Goal: Task Accomplishment & Management: Manage account settings

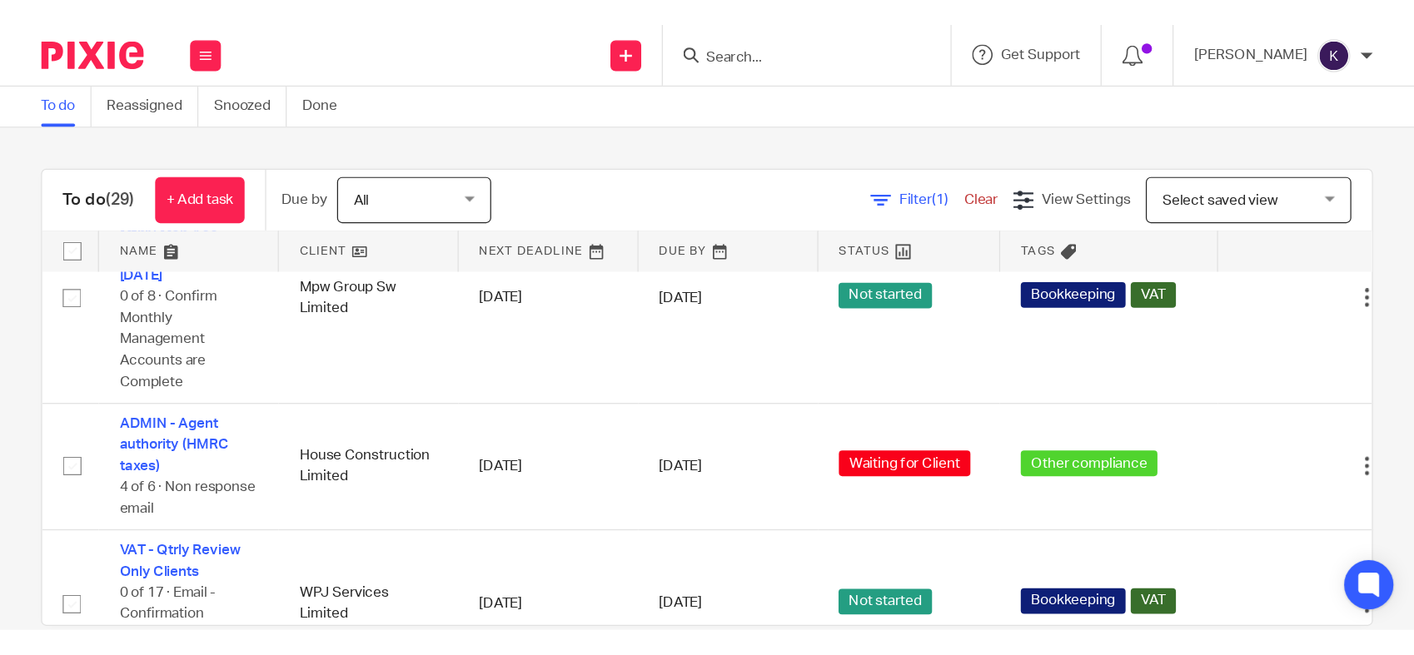
scroll to position [2105, 0]
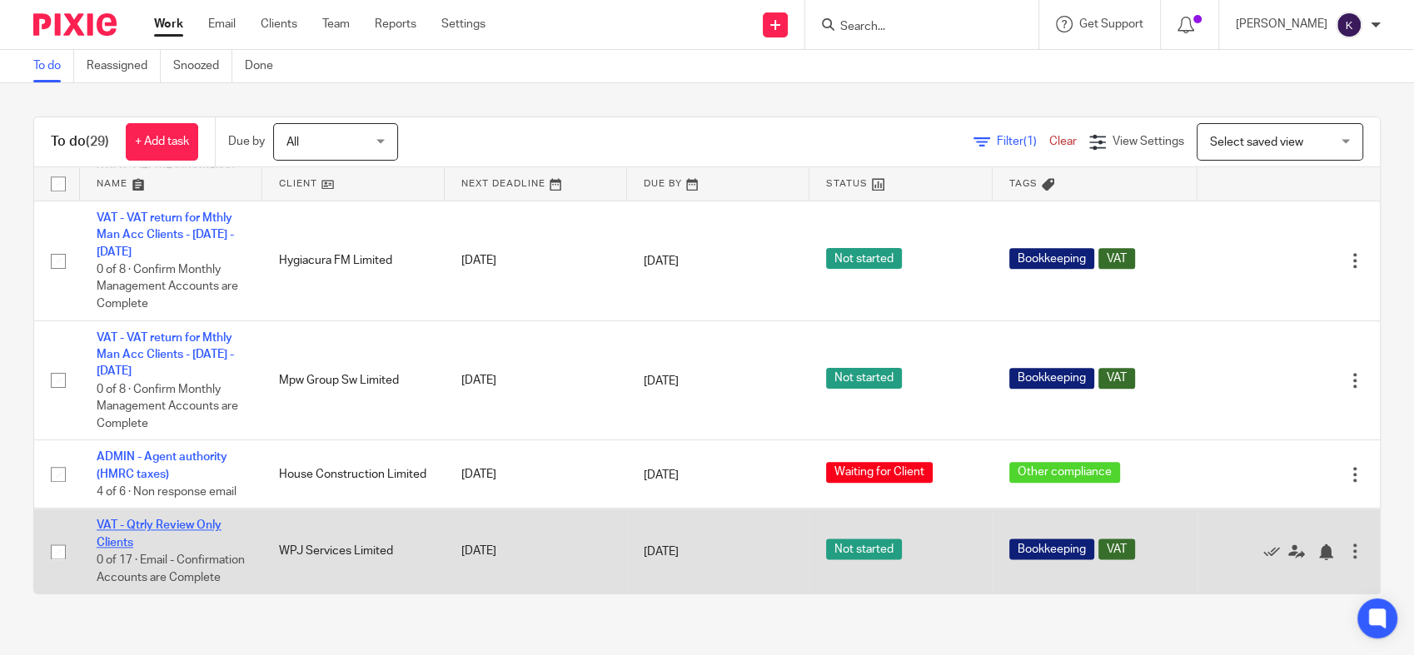
click at [151, 520] on link "VAT - Qtrly Review Only Clients" at bounding box center [159, 534] width 125 height 28
click at [181, 520] on link "VAT - Qtrly Review Only Clients" at bounding box center [159, 534] width 125 height 28
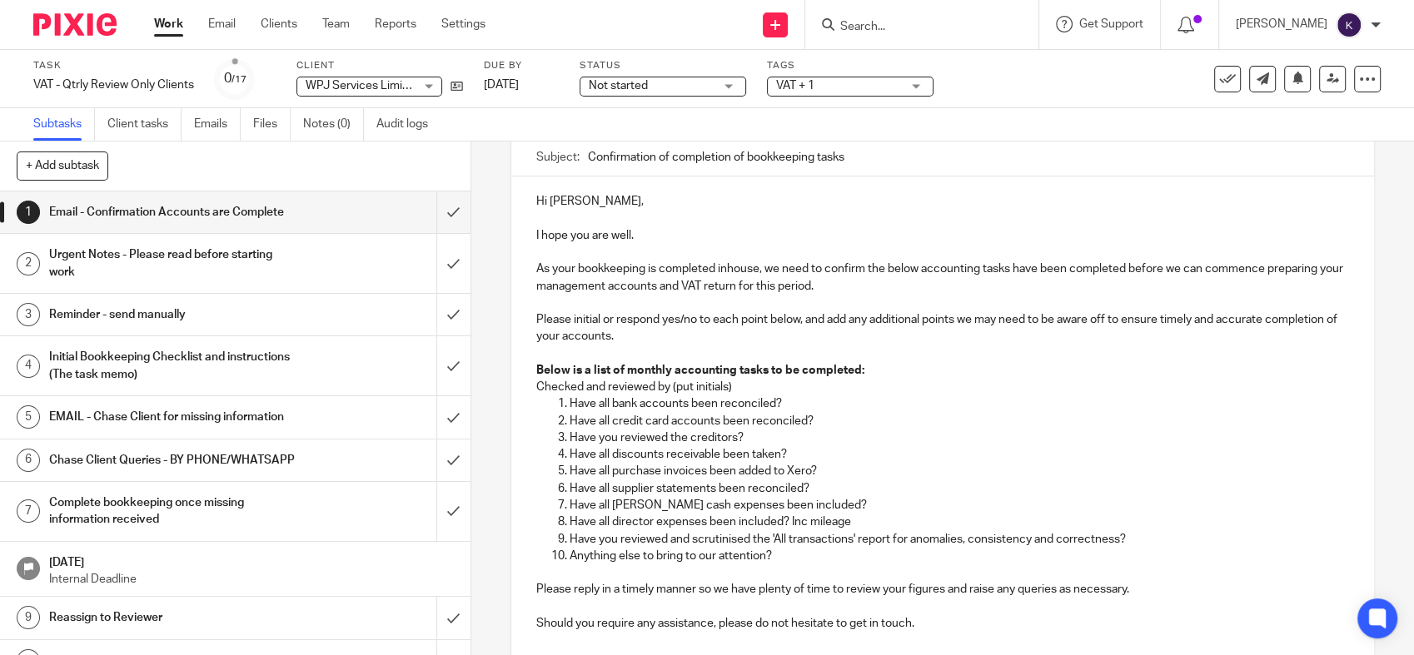
scroll to position [185, 0]
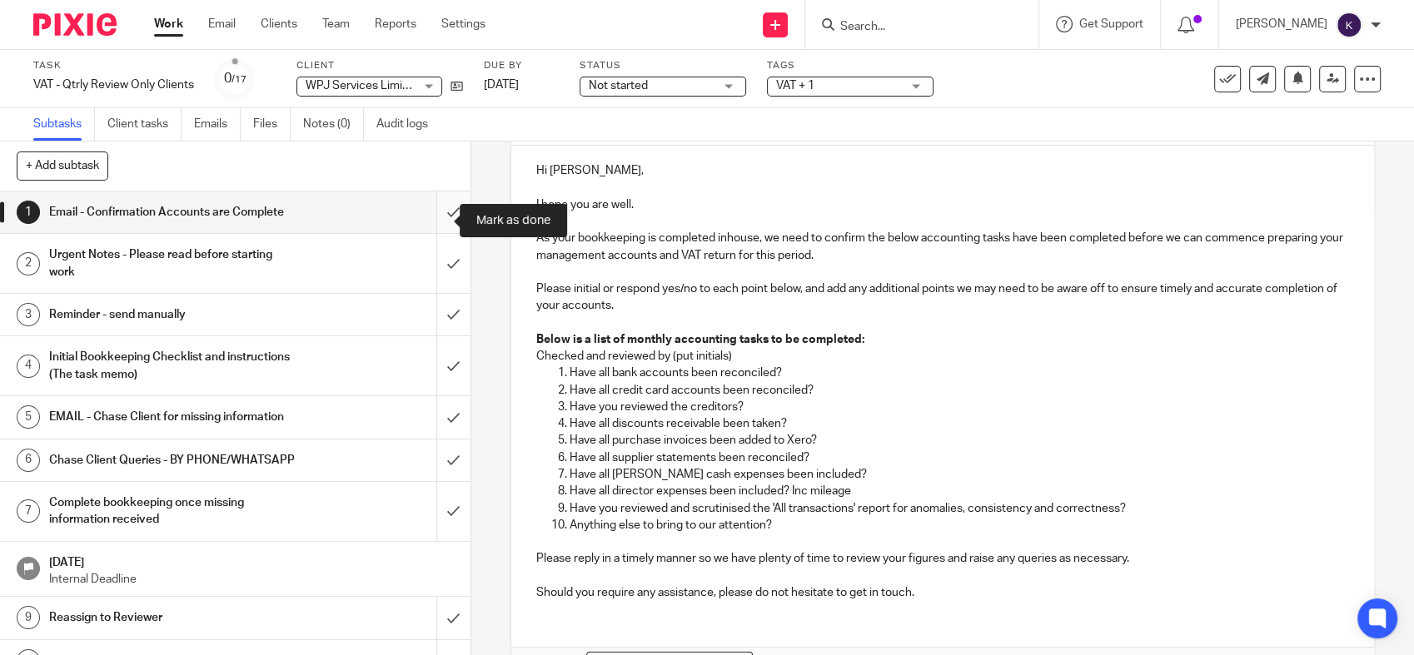
click at [446, 217] on input "submit" at bounding box center [235, 213] width 470 height 42
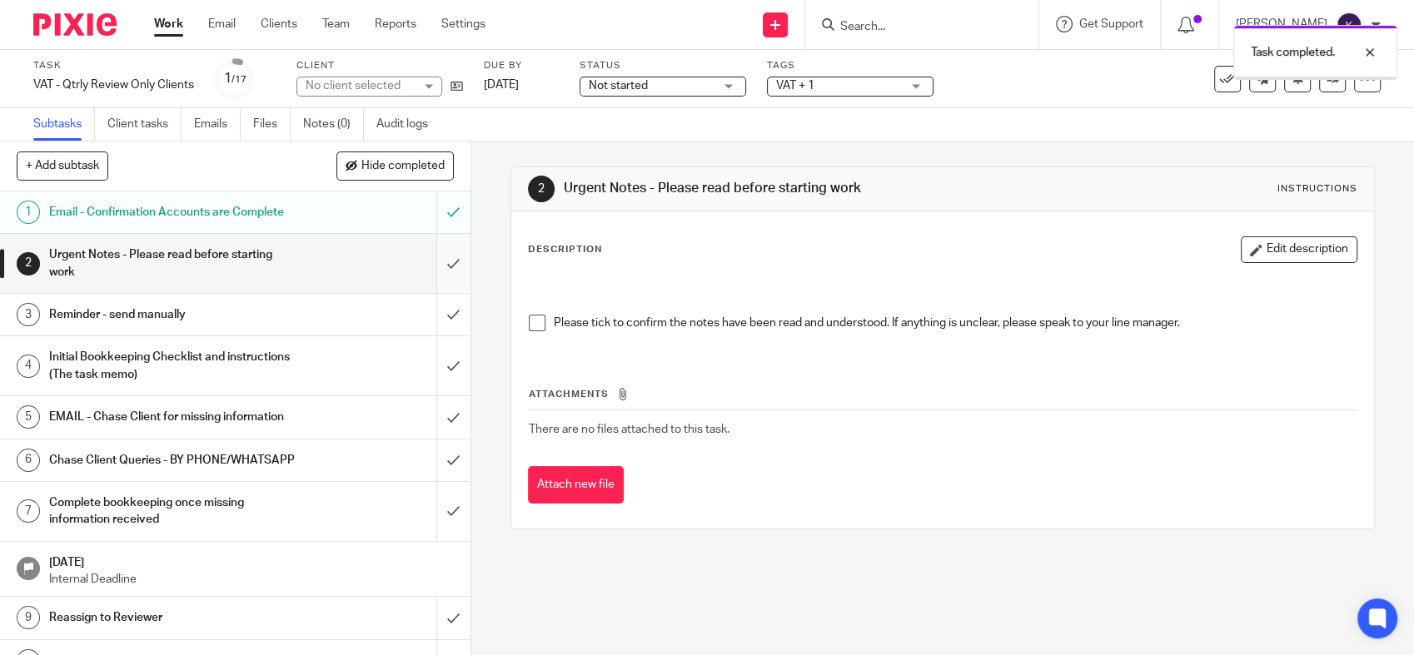
click at [430, 281] on input "submit" at bounding box center [235, 263] width 470 height 59
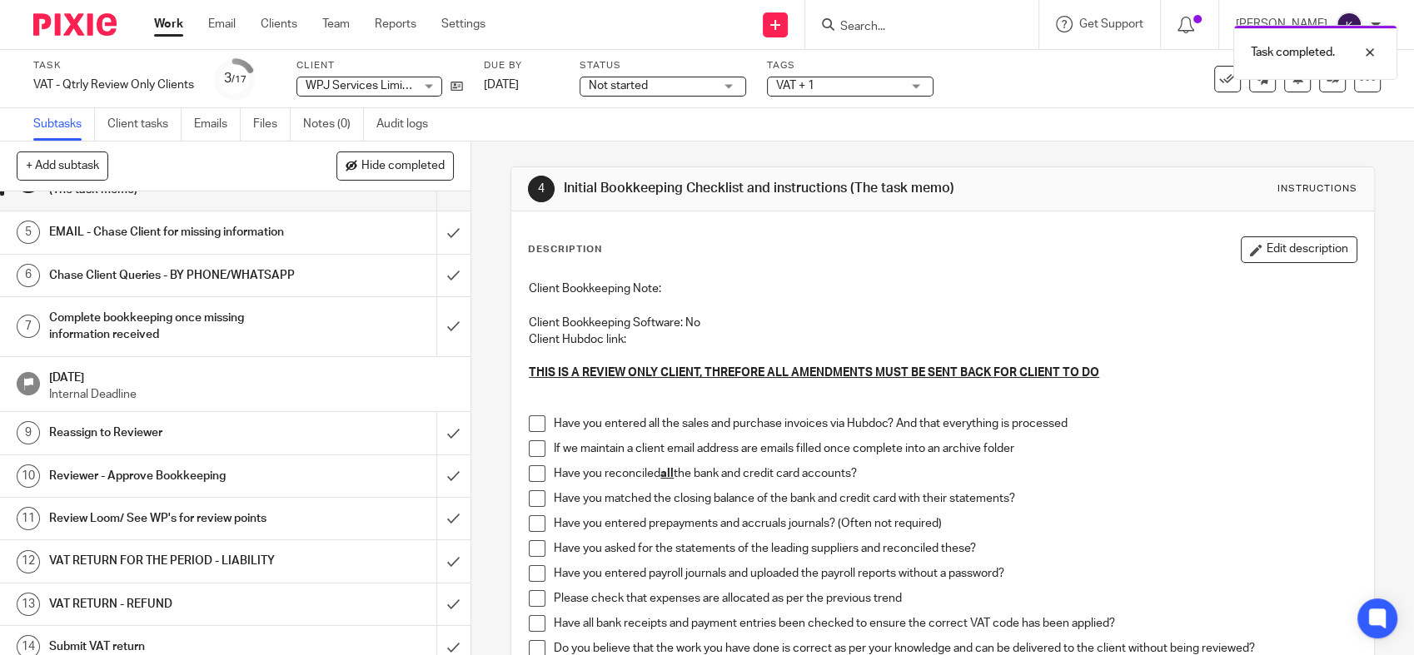
scroll to position [185, 0]
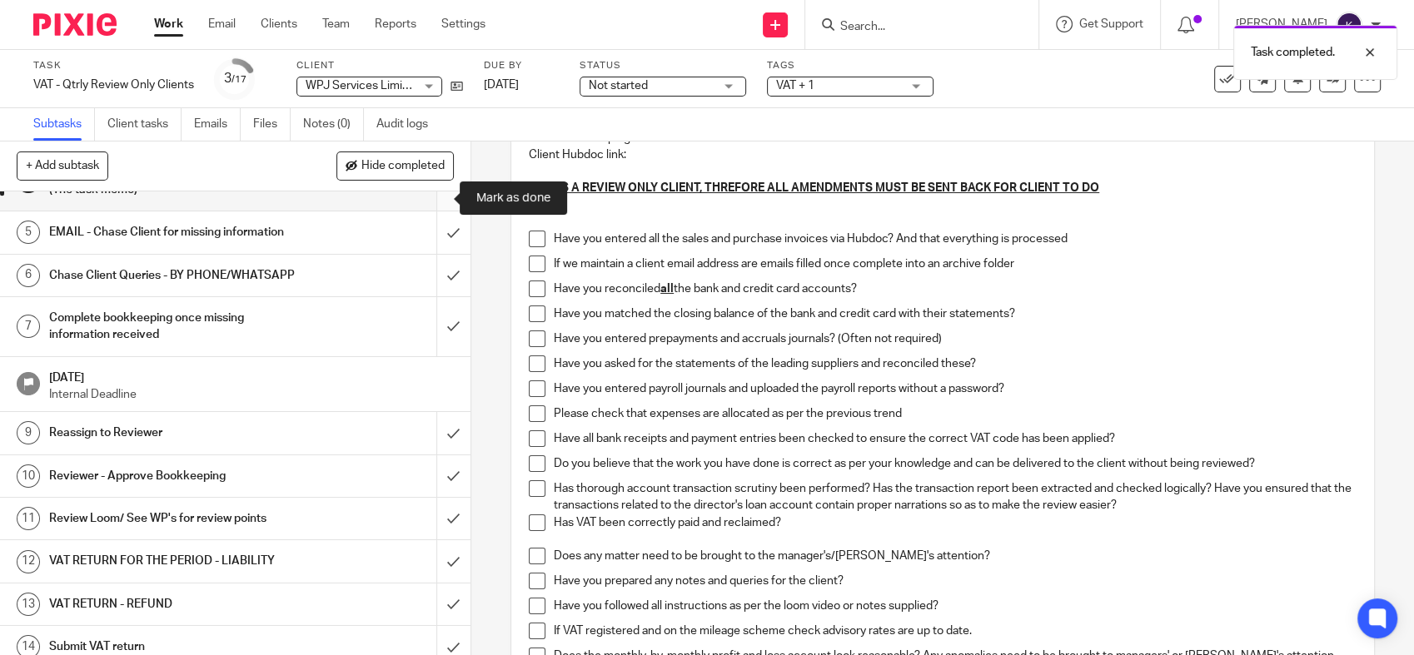
click at [445, 202] on input "submit" at bounding box center [235, 181] width 470 height 59
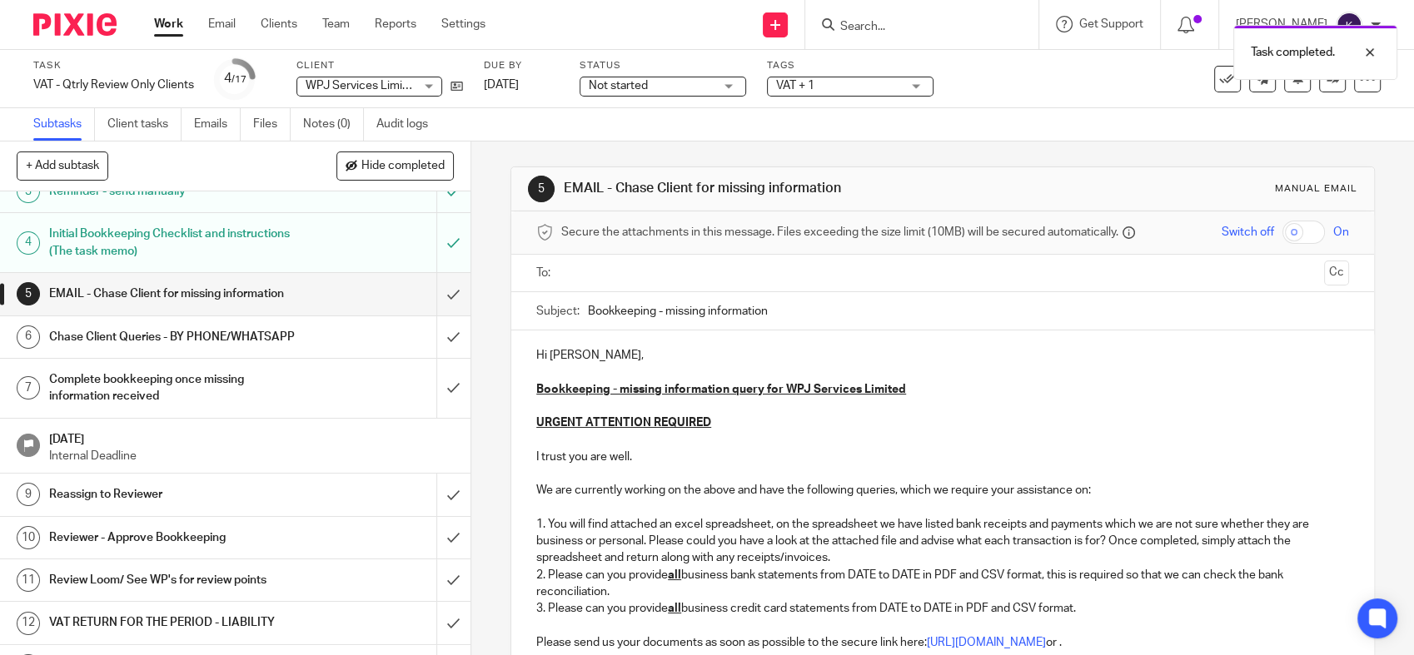
scroll to position [92, 0]
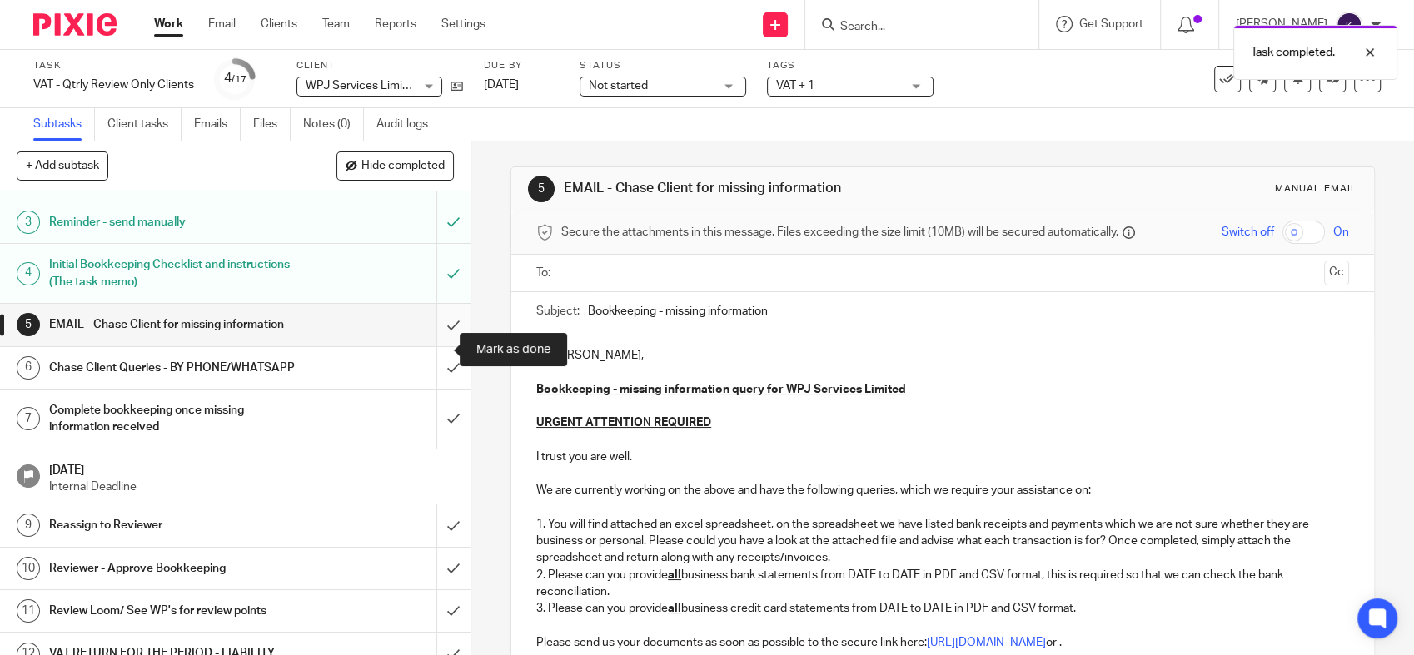
click at [426, 346] on input "submit" at bounding box center [235, 325] width 470 height 42
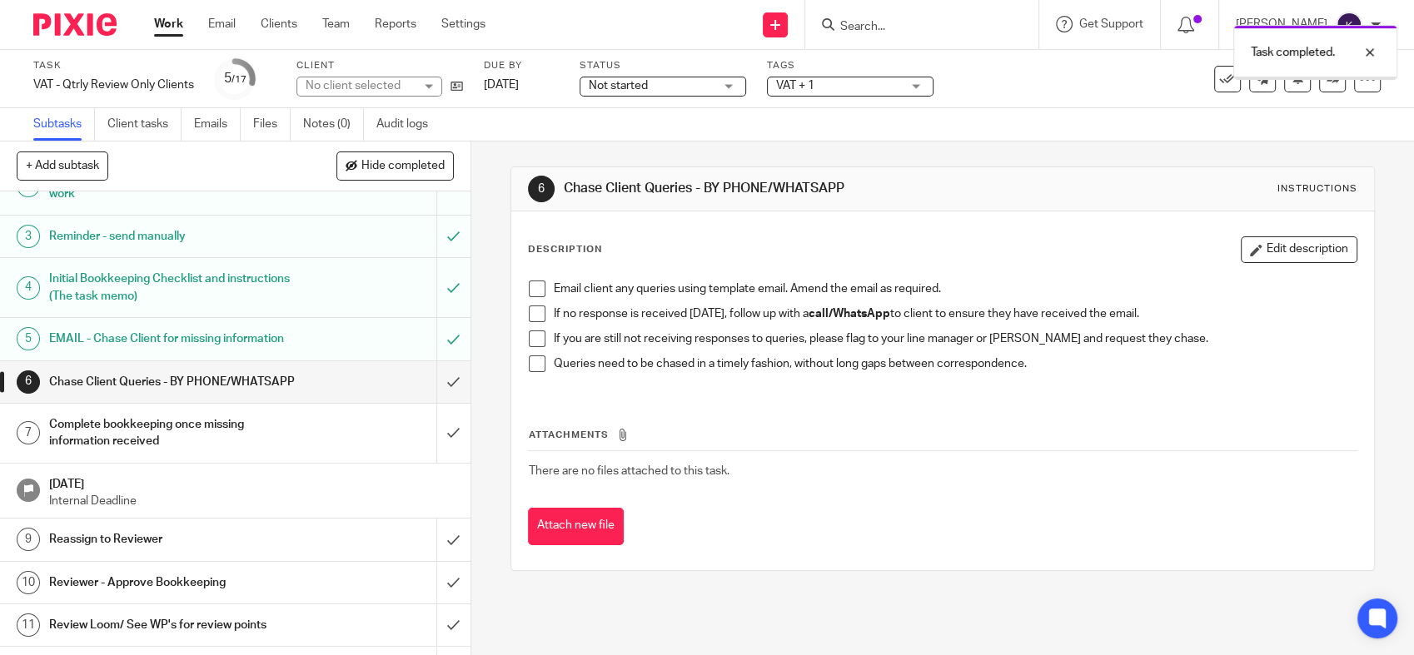
scroll to position [185, 0]
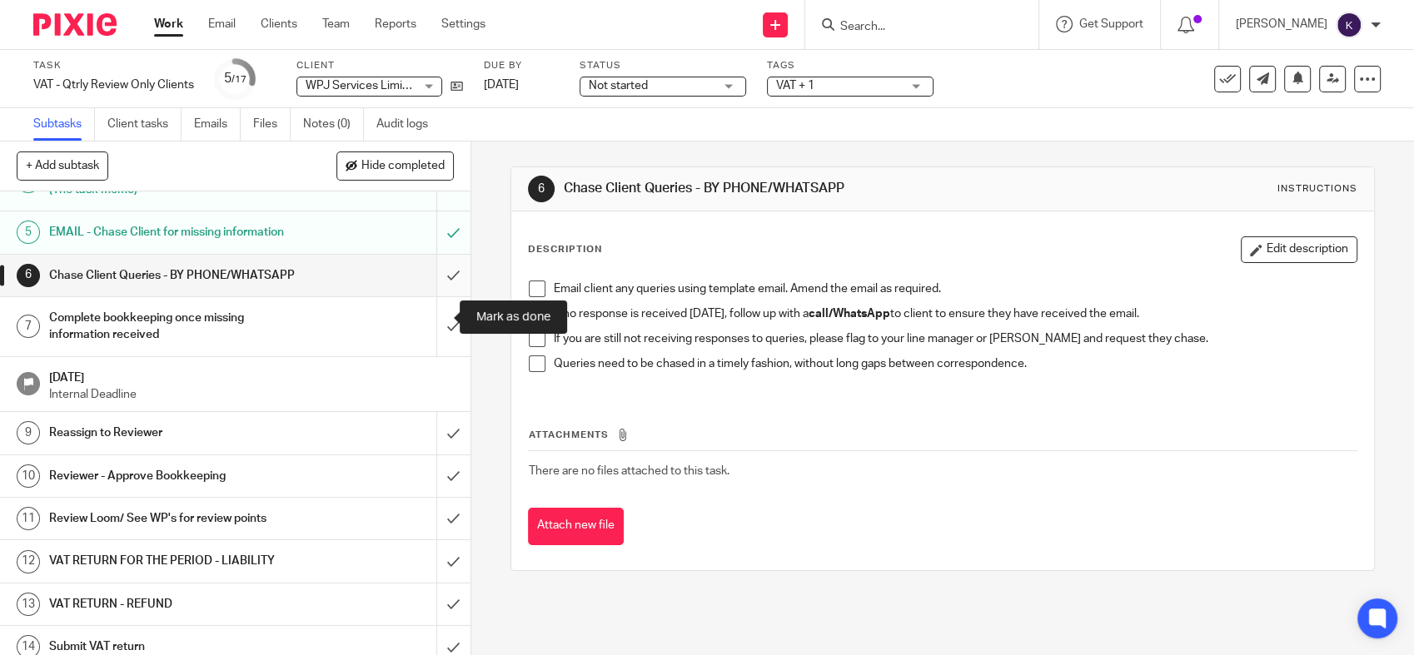
click at [421, 296] on input "submit" at bounding box center [235, 276] width 470 height 42
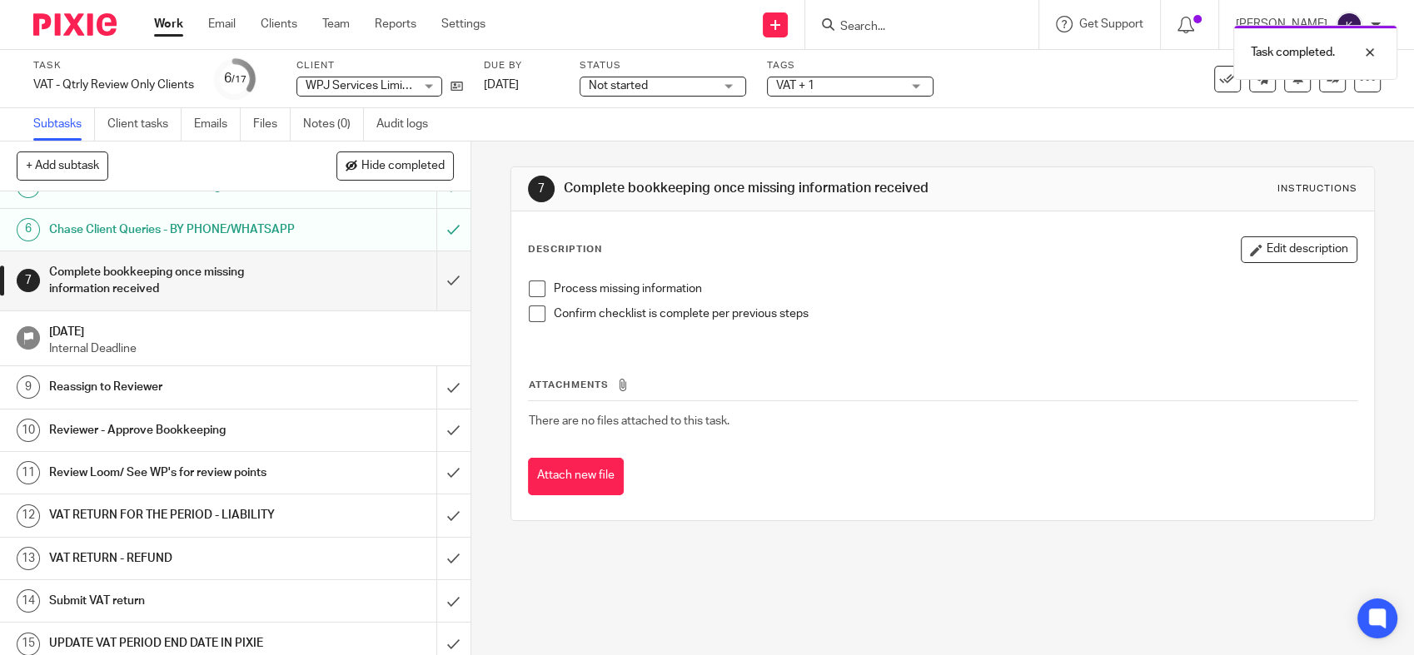
scroll to position [277, 0]
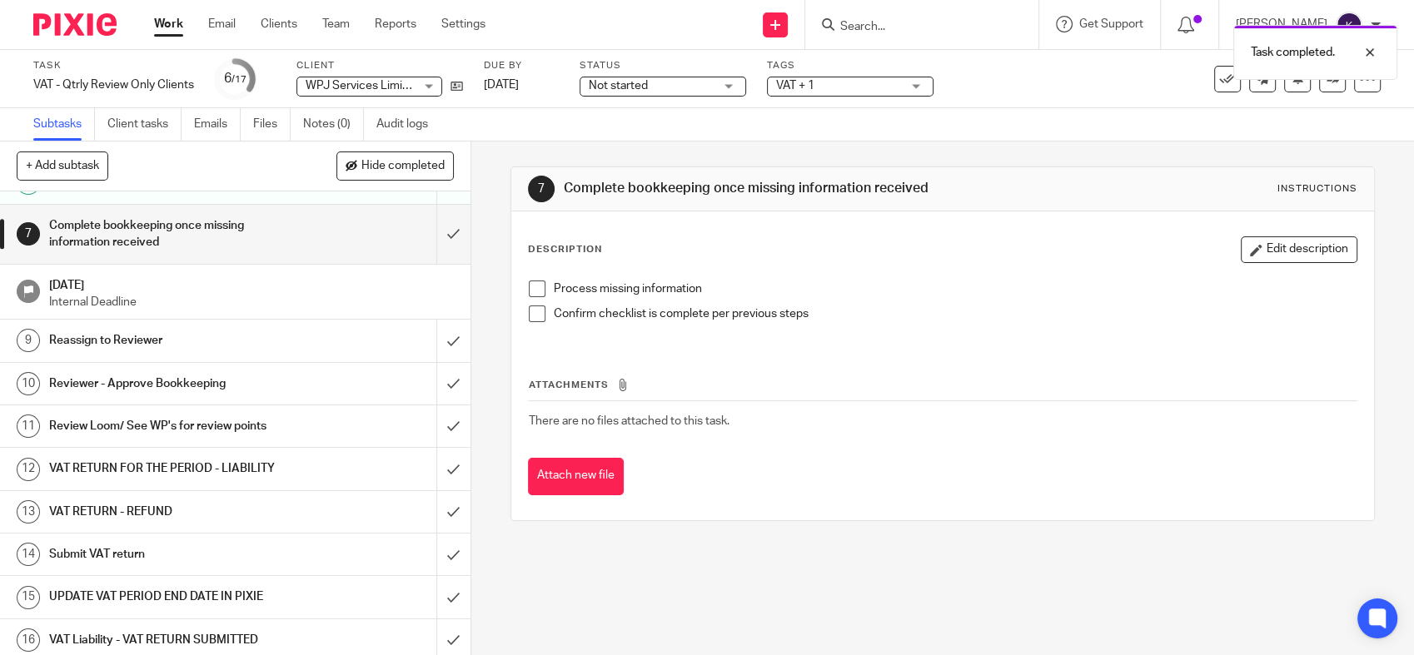
click at [240, 353] on h1 "Reassign to Reviewer" at bounding box center [172, 340] width 247 height 25
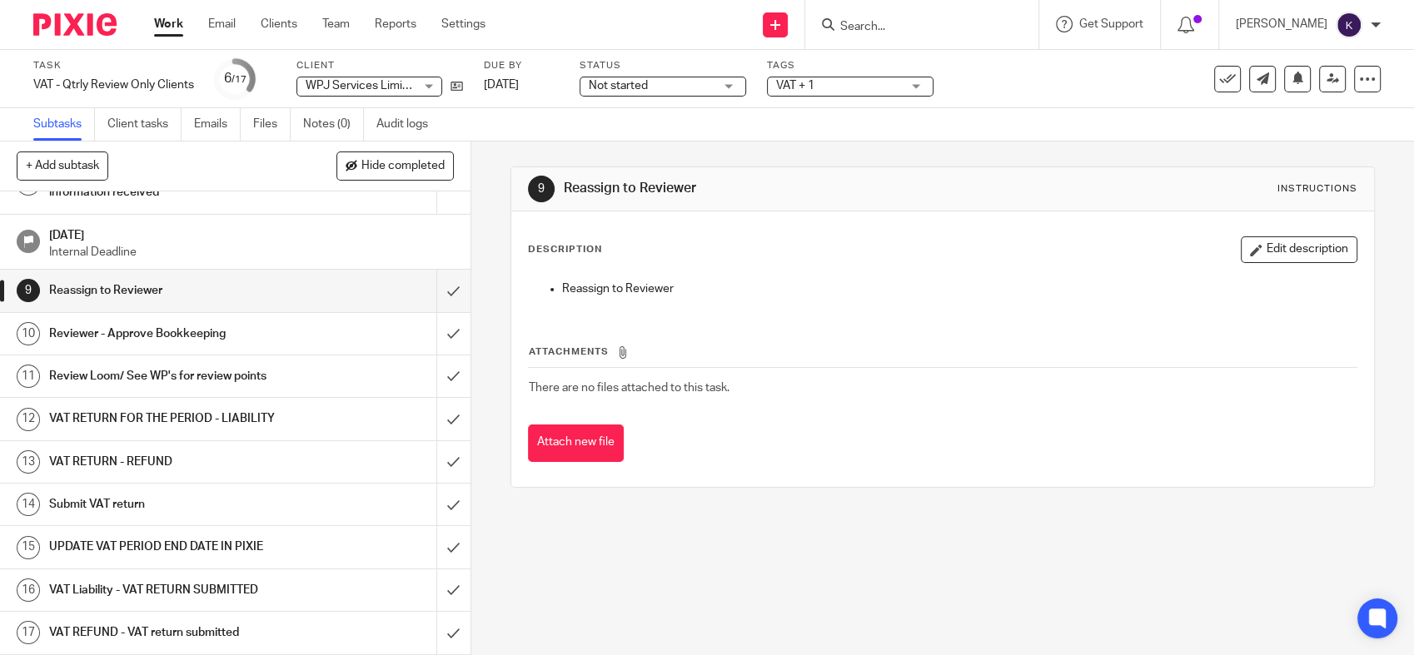
scroll to position [376, 0]
drag, startPoint x: 433, startPoint y: 288, endPoint x: 404, endPoint y: 312, distance: 37.8
click at [434, 289] on input "submit" at bounding box center [235, 291] width 470 height 42
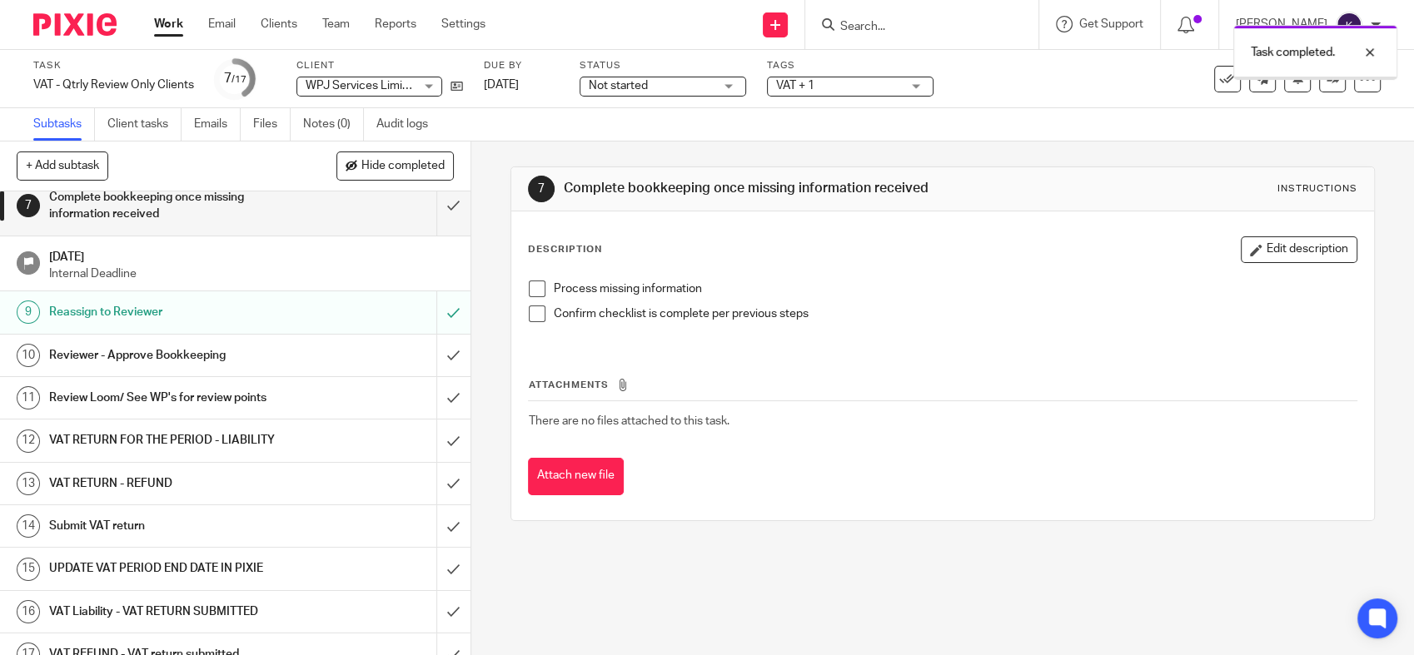
scroll to position [370, 0]
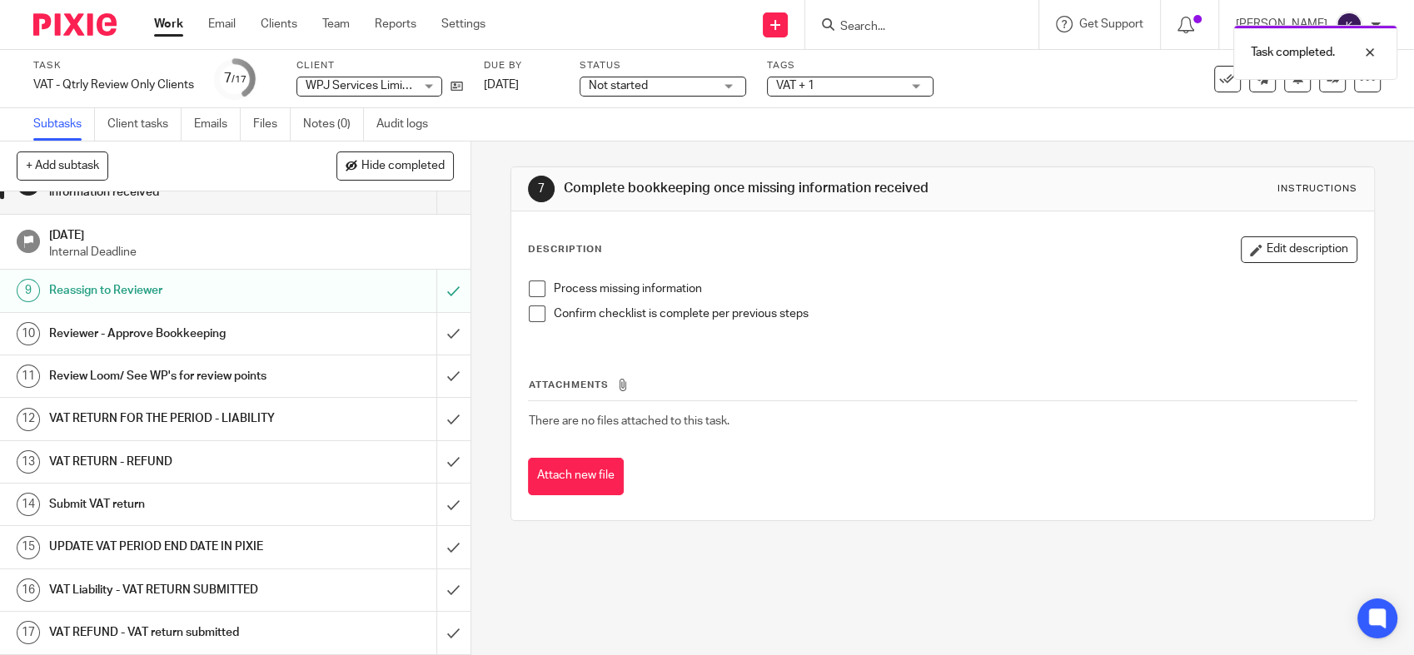
click at [200, 336] on h1 "Reviewer - Approve Bookkeeping" at bounding box center [172, 333] width 247 height 25
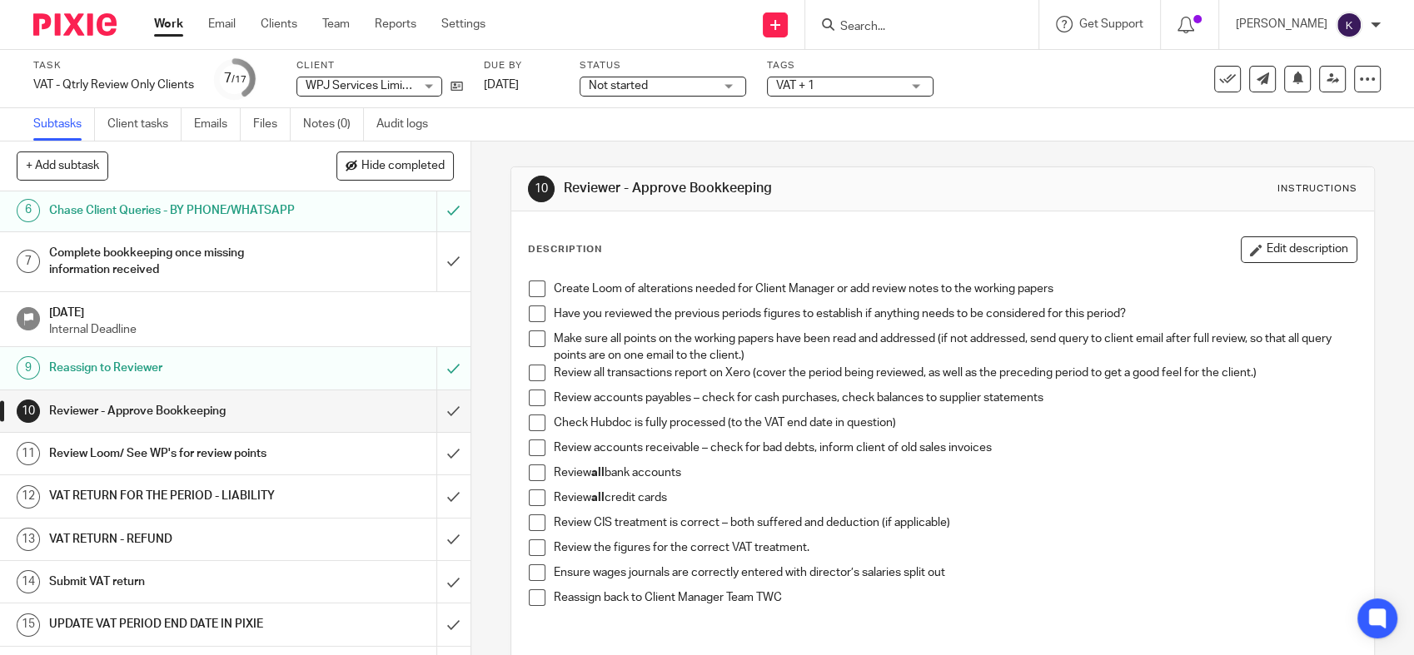
scroll to position [370, 0]
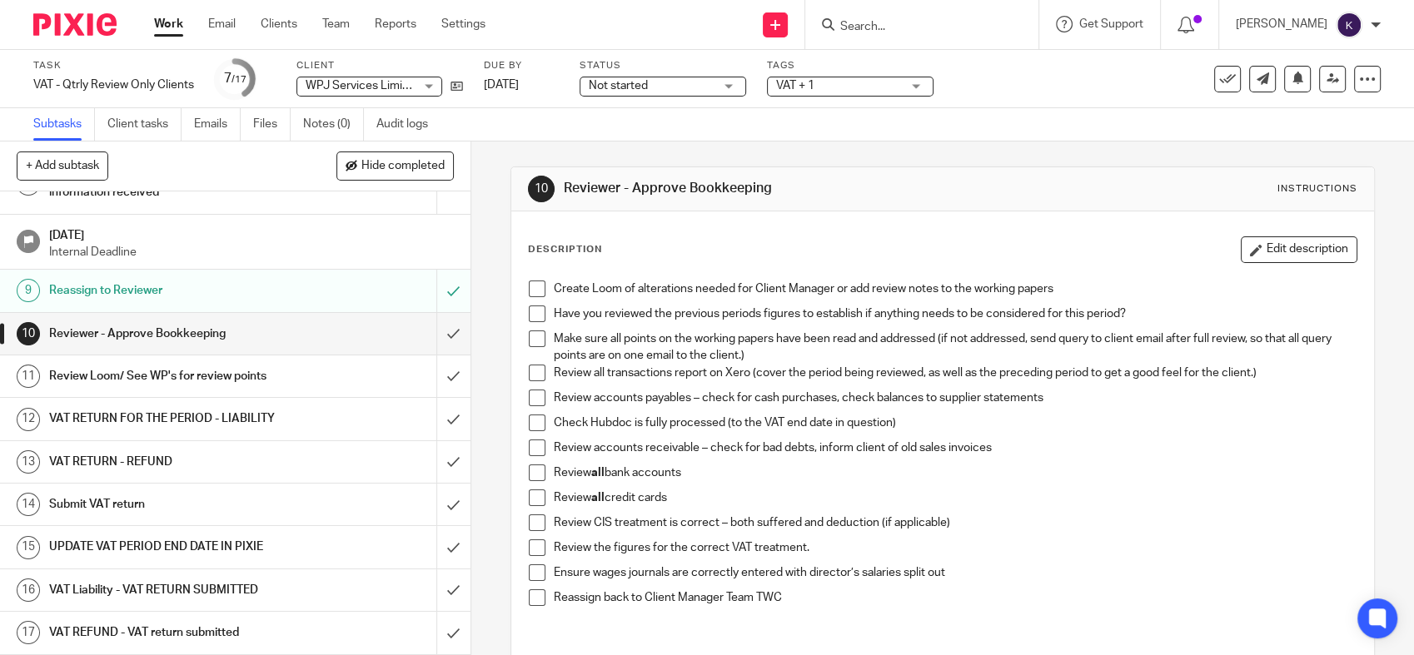
click at [533, 288] on span at bounding box center [537, 289] width 17 height 17
click at [533, 310] on span at bounding box center [537, 314] width 17 height 17
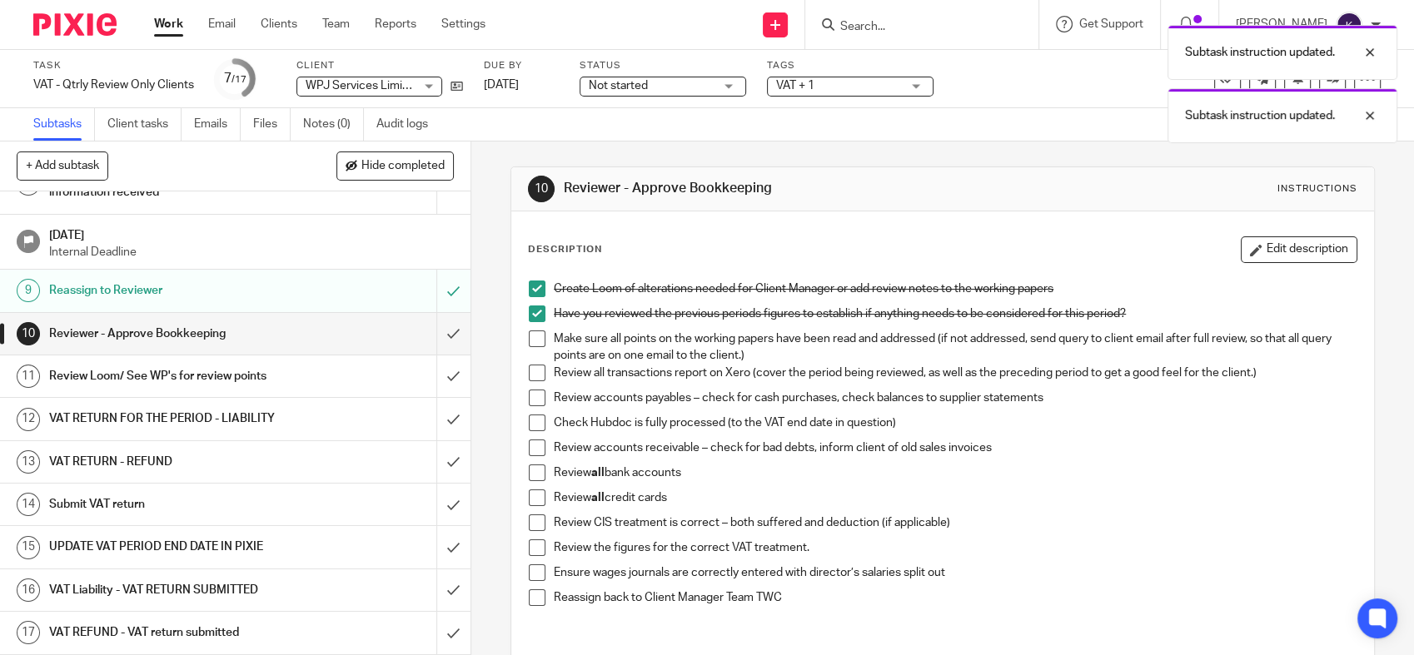
click at [535, 346] on li "Make sure all points on the working papers have been read and addressed (if not…" at bounding box center [943, 348] width 828 height 34
click at [531, 340] on span at bounding box center [537, 339] width 17 height 17
click at [531, 376] on span at bounding box center [537, 373] width 17 height 17
click at [529, 399] on span at bounding box center [537, 398] width 17 height 17
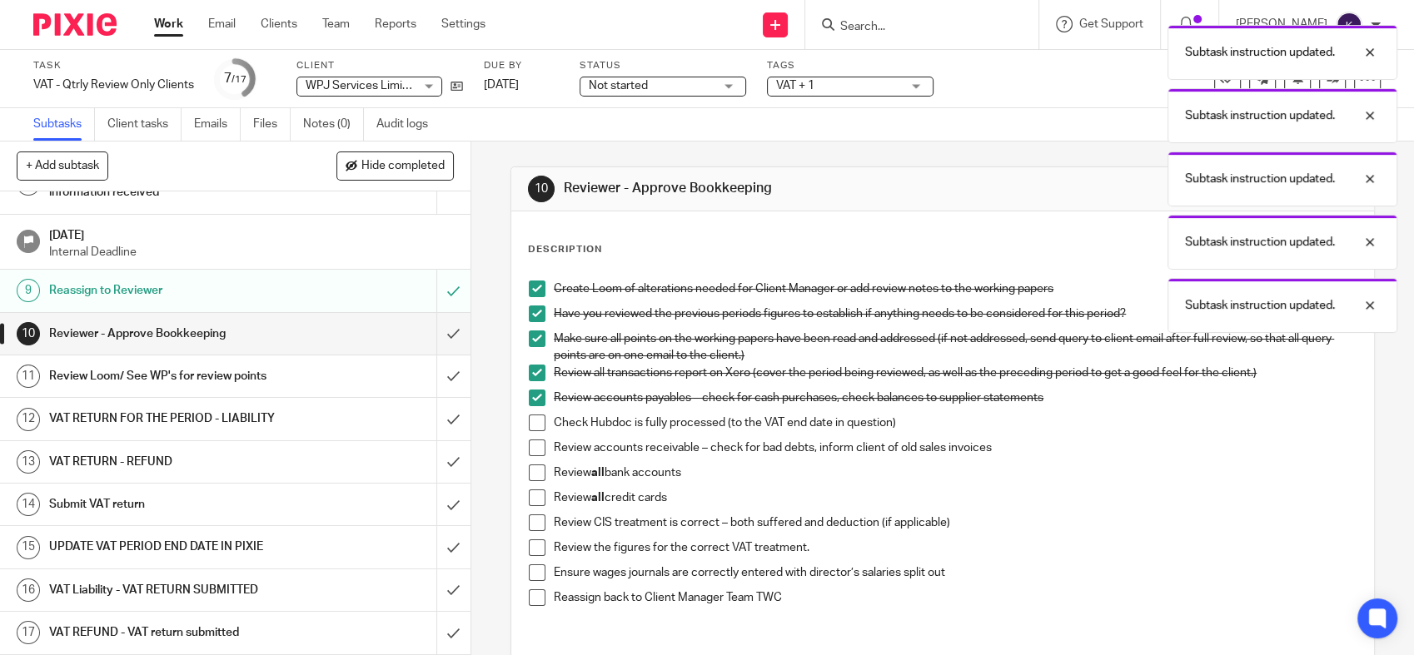
click at [535, 423] on span at bounding box center [537, 423] width 17 height 17
click at [533, 446] on span at bounding box center [537, 448] width 17 height 17
click at [529, 473] on span at bounding box center [537, 473] width 17 height 17
click at [530, 495] on span at bounding box center [537, 498] width 17 height 17
click at [529, 528] on span at bounding box center [537, 523] width 17 height 17
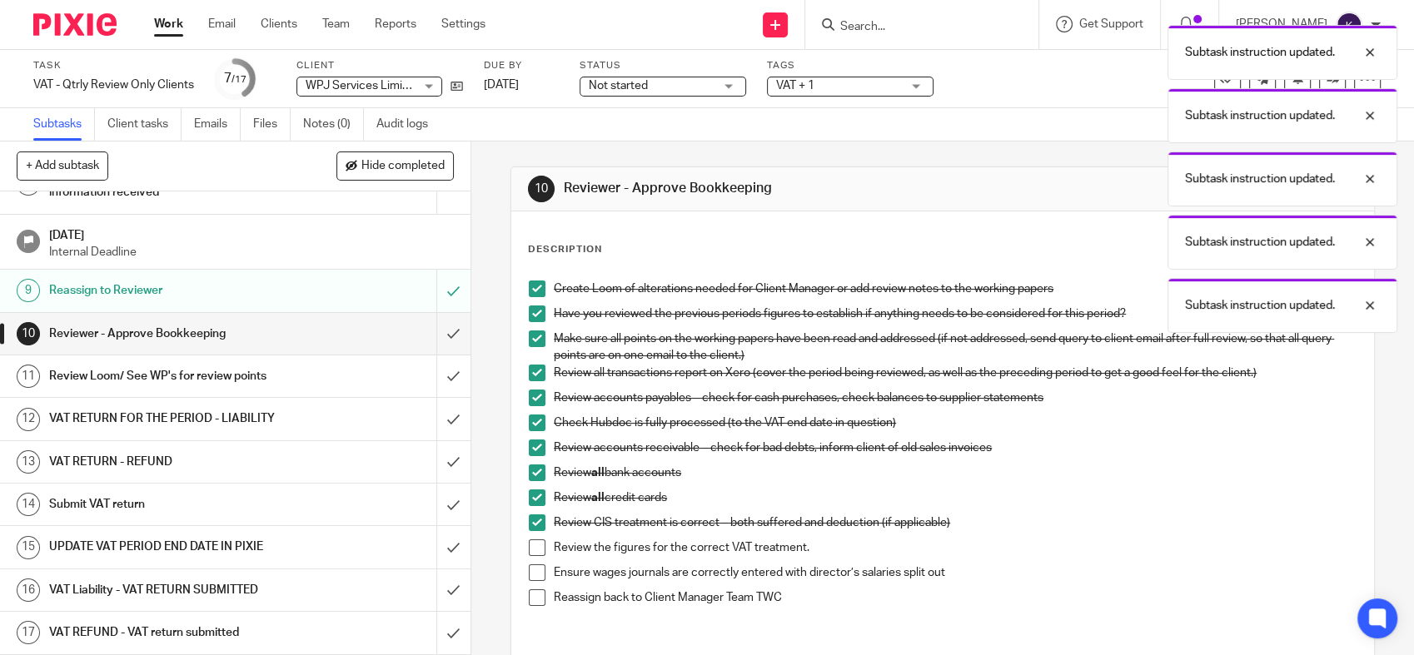
click at [530, 548] on span at bounding box center [537, 548] width 17 height 17
click at [531, 582] on li "Ensure wages journals are correctly entered with director’s salaries split out" at bounding box center [943, 577] width 828 height 25
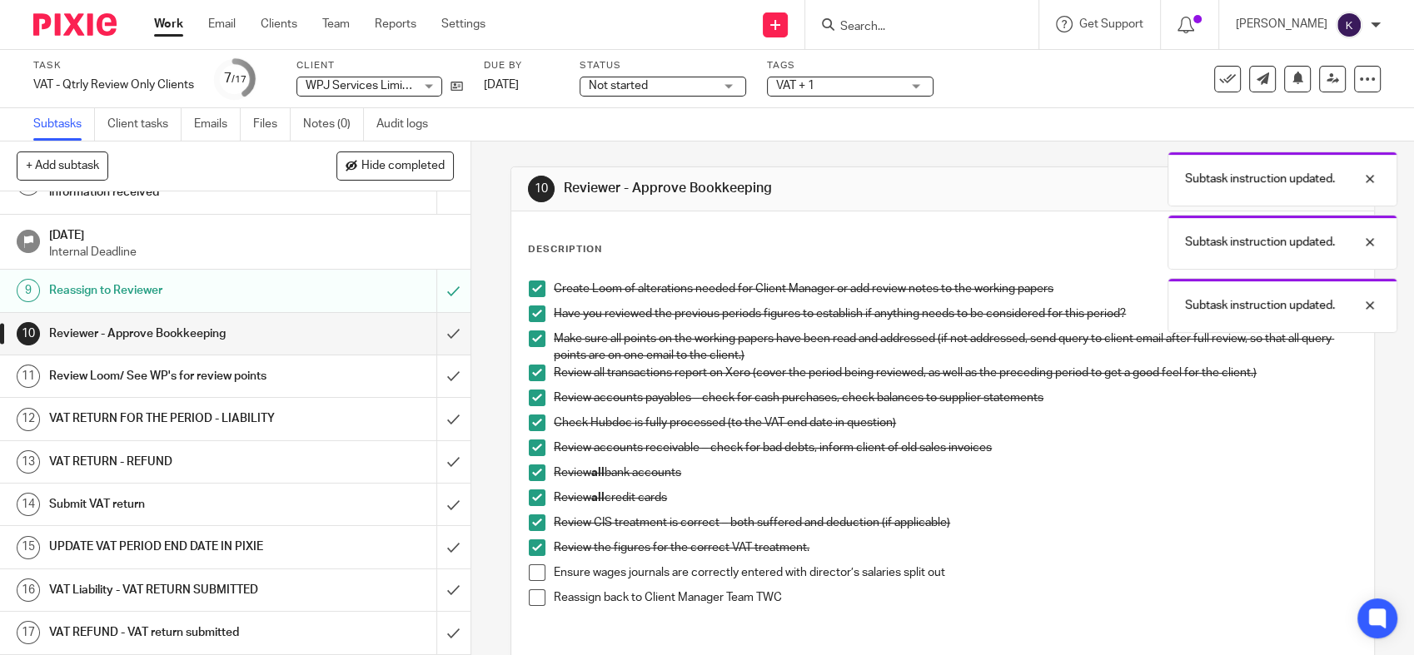
click at [533, 570] on span at bounding box center [537, 573] width 17 height 17
click at [531, 583] on li "Ensure wages journals are correctly entered with director’s salaries split out" at bounding box center [943, 577] width 828 height 25
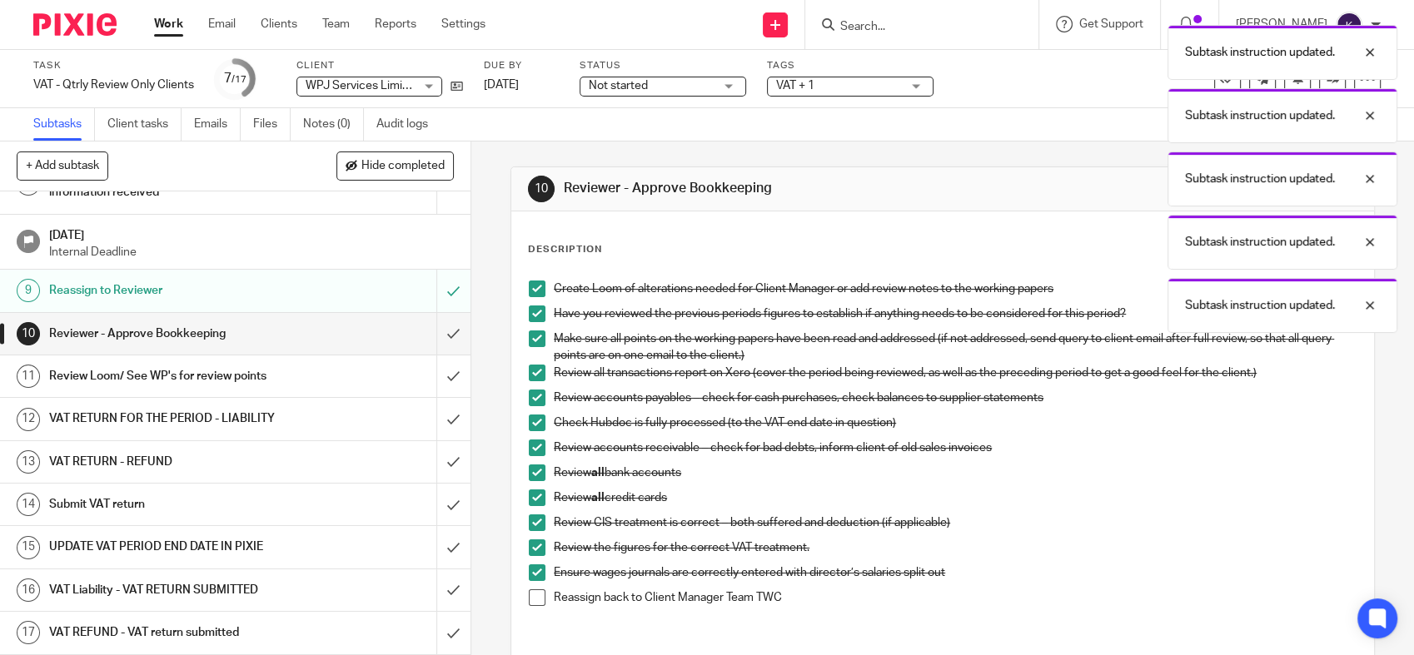
click at [535, 605] on span at bounding box center [537, 598] width 17 height 17
click at [431, 345] on input "submit" at bounding box center [235, 334] width 470 height 42
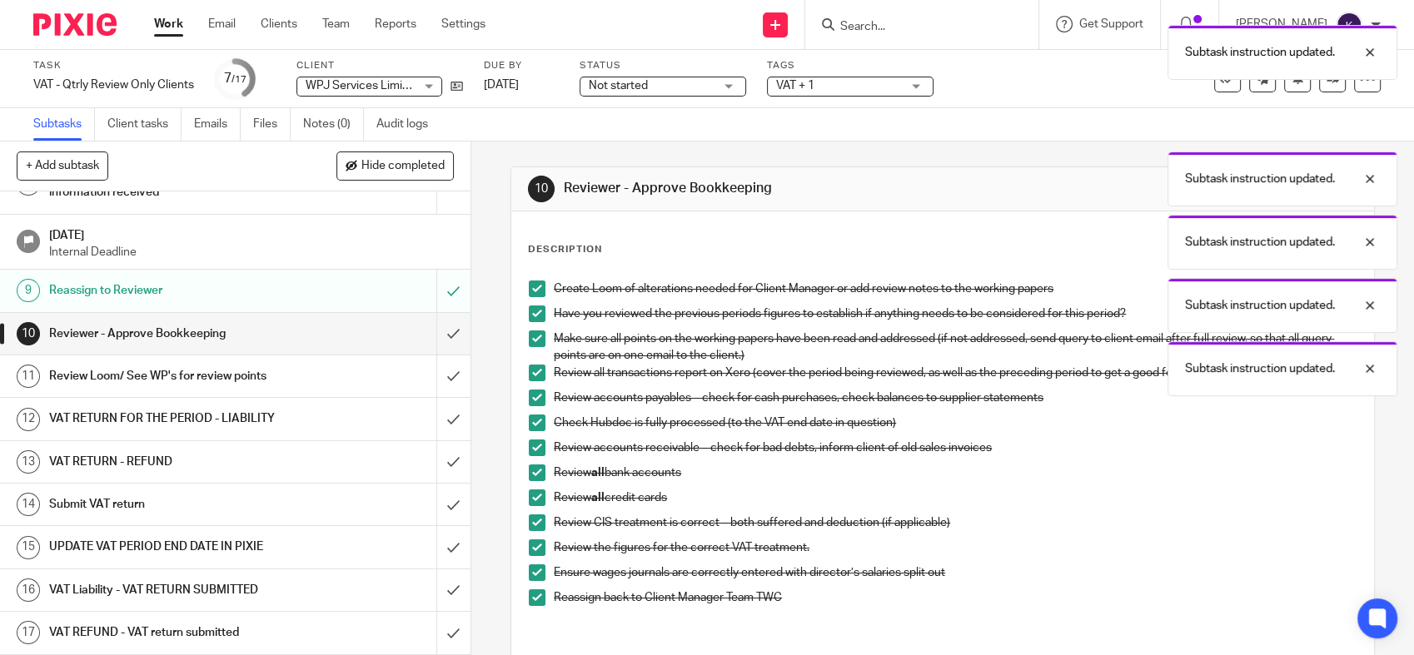
scroll to position [376, 0]
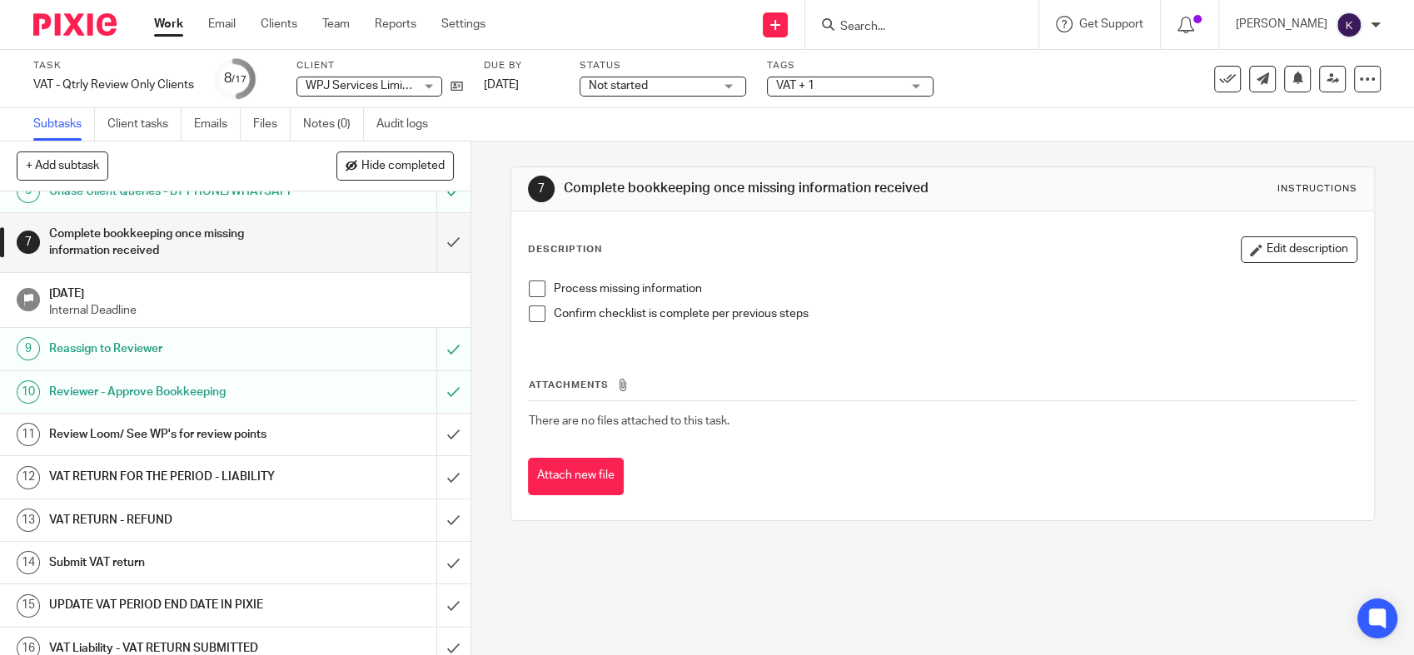
scroll to position [376, 0]
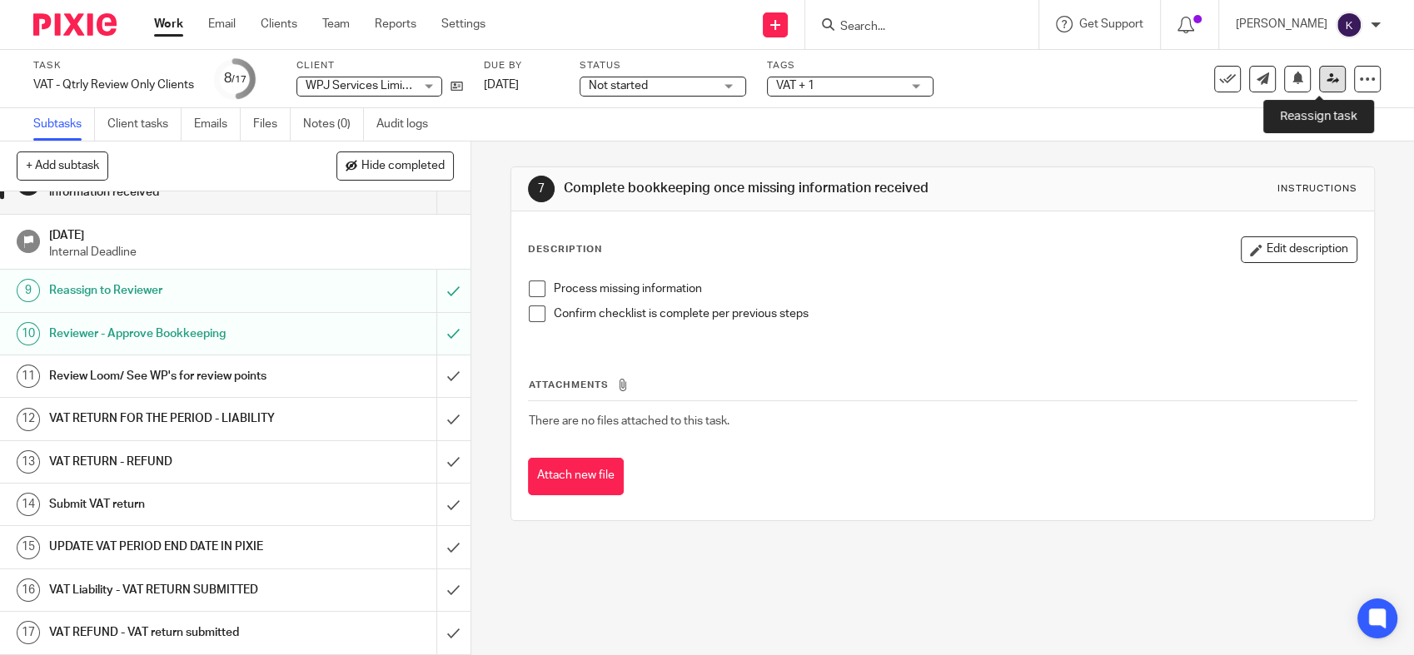
click at [1327, 87] on link at bounding box center [1332, 79] width 27 height 27
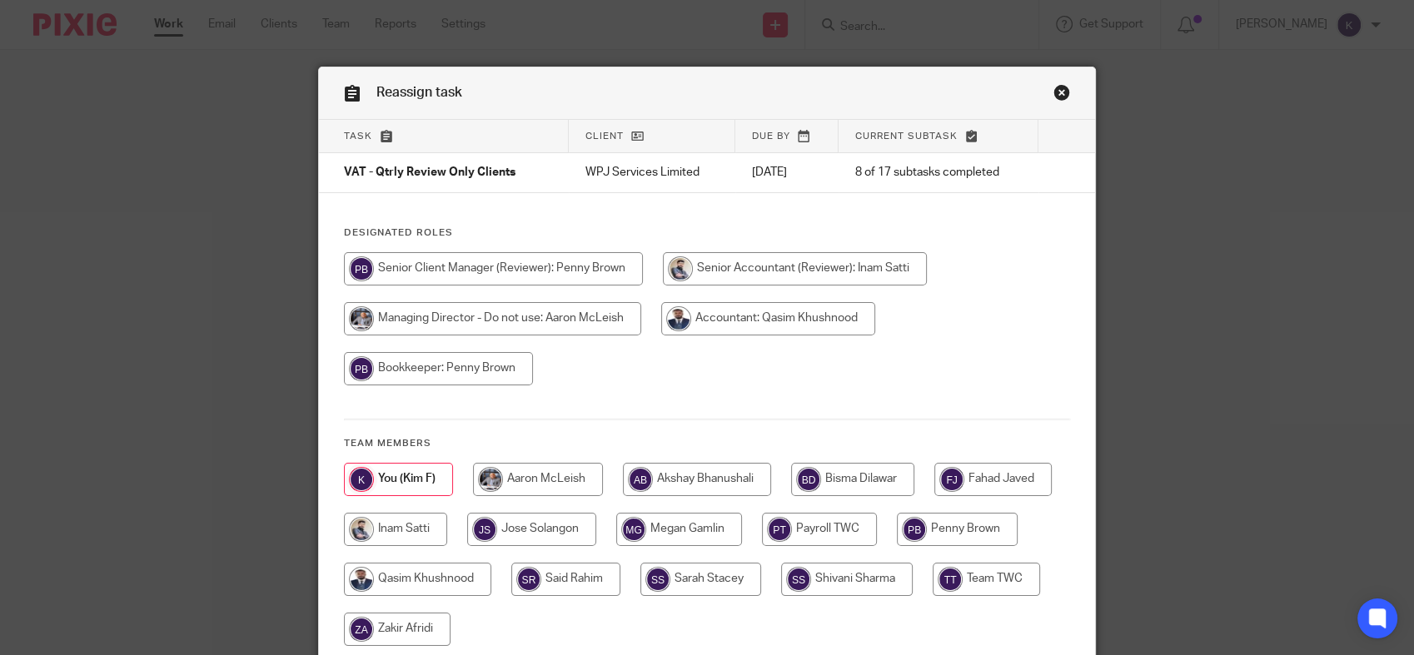
click at [553, 320] on input "radio" at bounding box center [492, 318] width 297 height 33
radio input "true"
click at [527, 485] on input "radio" at bounding box center [538, 479] width 130 height 33
radio input "true"
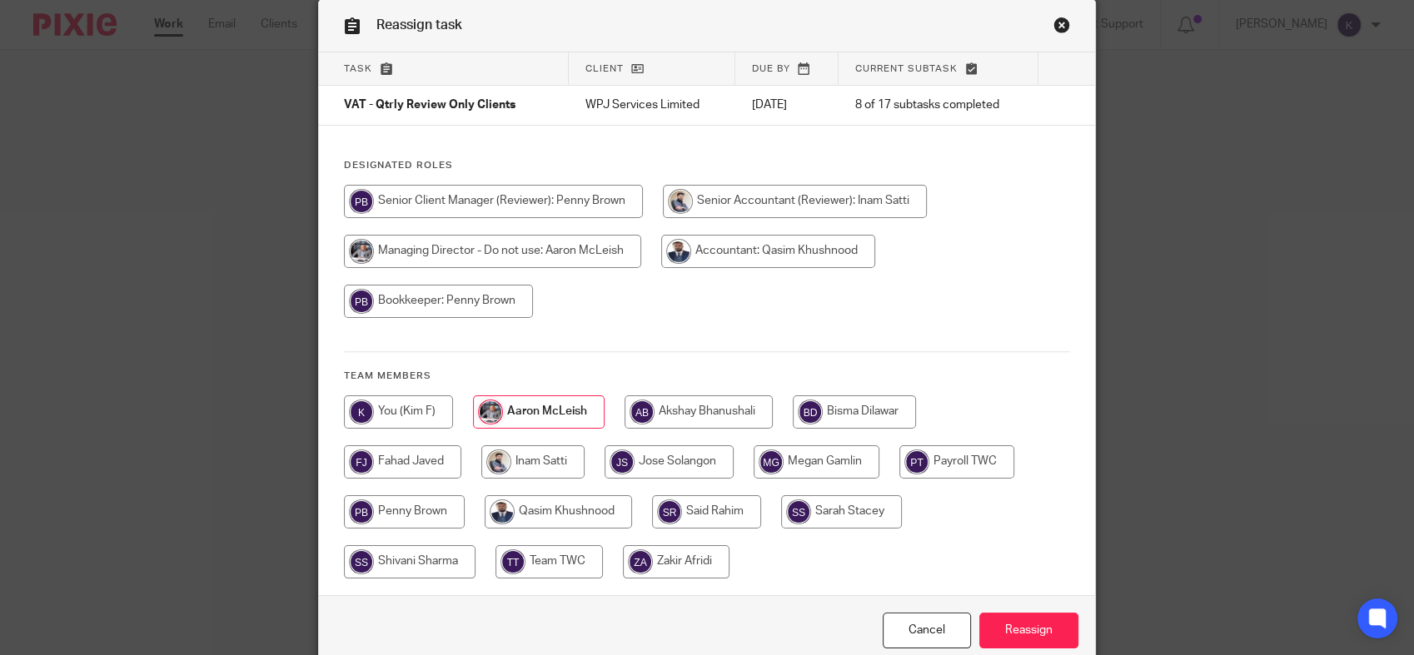
scroll to position [144, 0]
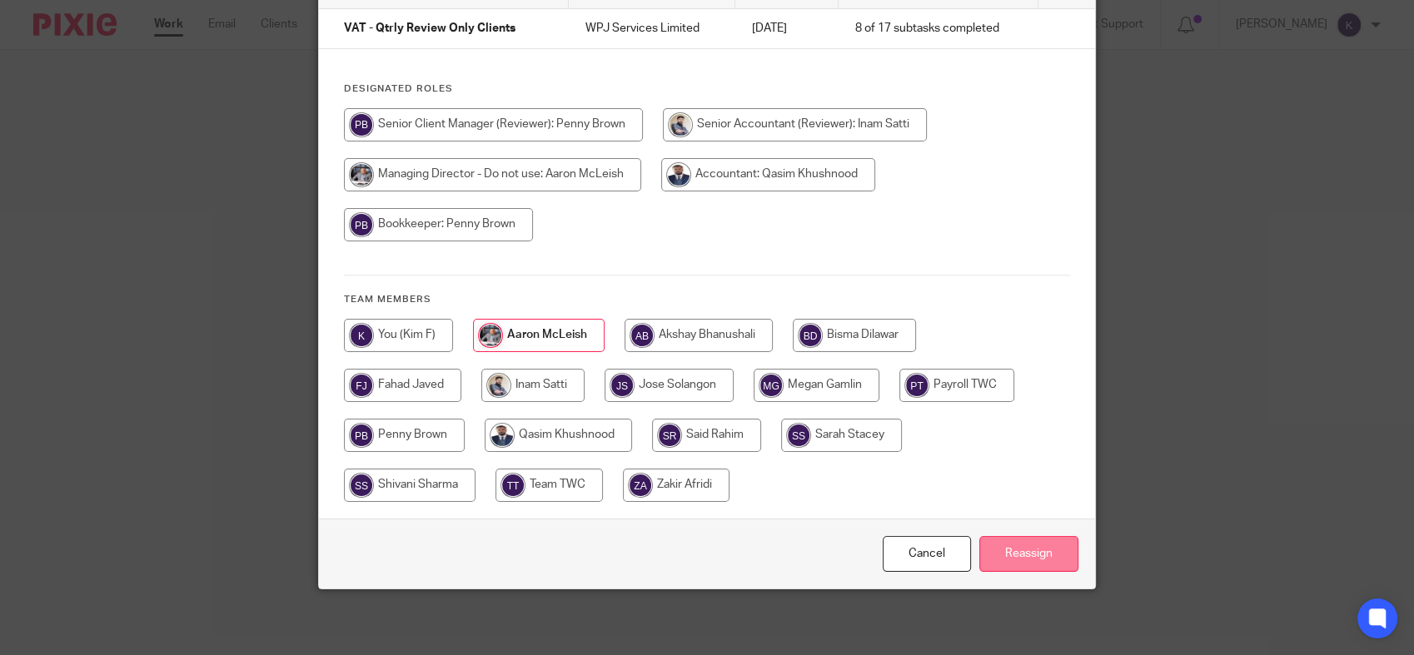
click at [1028, 556] on input "Reassign" at bounding box center [1028, 554] width 99 height 36
